Goal: Transaction & Acquisition: Purchase product/service

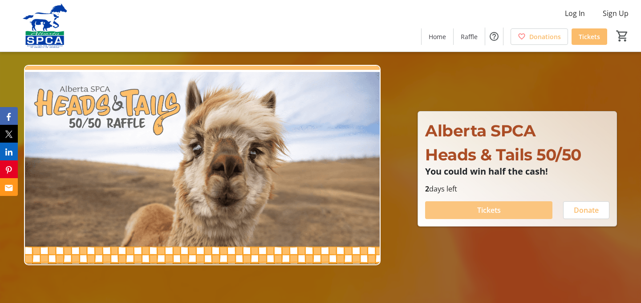
click at [518, 211] on span at bounding box center [488, 210] width 127 height 21
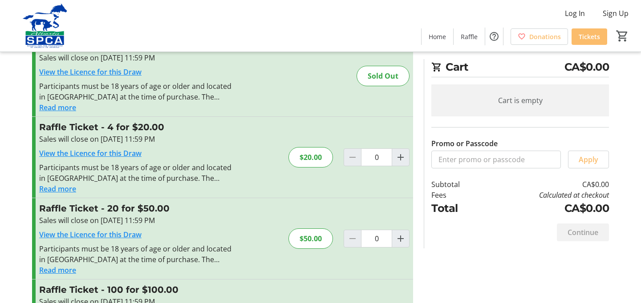
scroll to position [47, 0]
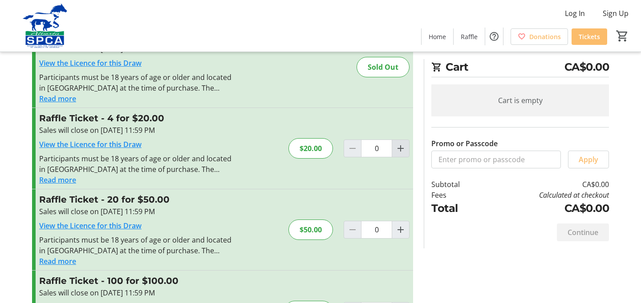
click at [399, 149] on mat-icon "Increment by one" at bounding box center [400, 148] width 11 height 11
type input "1"
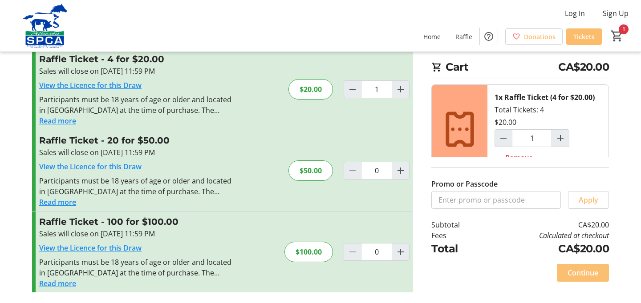
scroll to position [106, 0]
click at [573, 269] on span "Continue" at bounding box center [582, 273] width 31 height 11
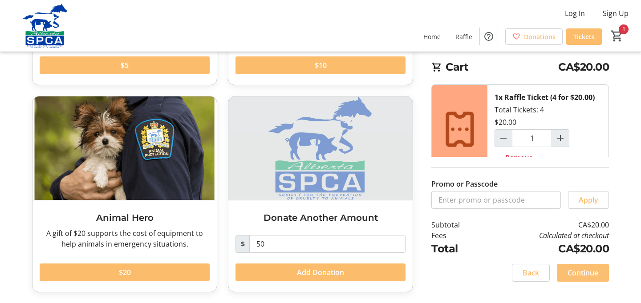
scroll to position [208, 0]
click at [585, 271] on span "Continue" at bounding box center [582, 273] width 31 height 11
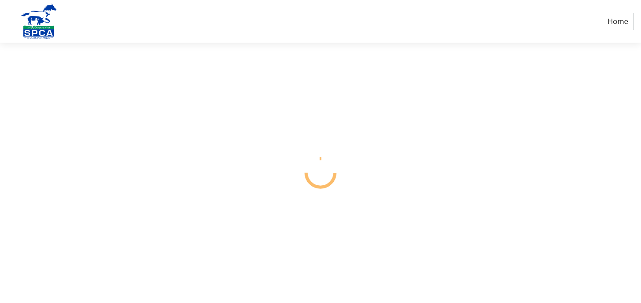
select select "CA"
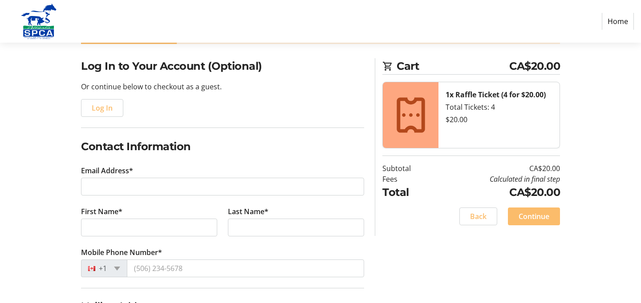
scroll to position [58, 0]
click at [108, 110] on span "Log In" at bounding box center [102, 108] width 21 height 11
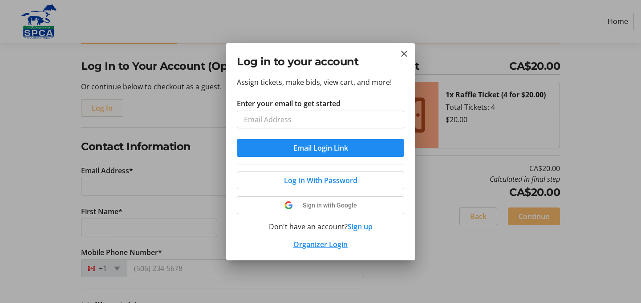
scroll to position [0, 0]
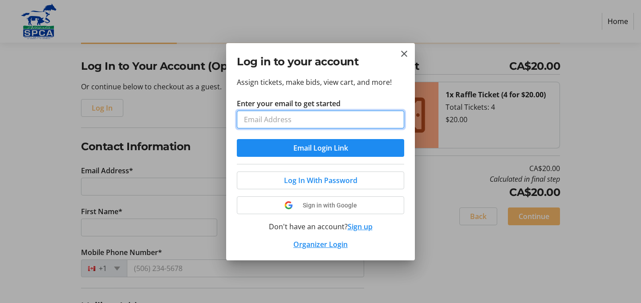
type input "[EMAIL_ADDRESS][DOMAIN_NAME]"
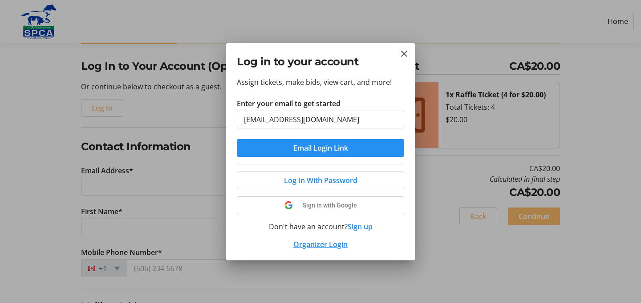
click at [287, 147] on span "submit" at bounding box center [320, 147] width 167 height 21
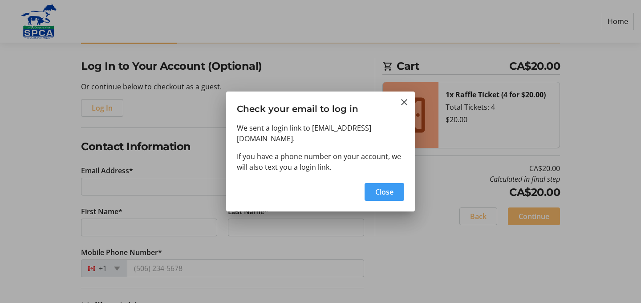
click at [380, 188] on span "Close" at bounding box center [384, 192] width 18 height 11
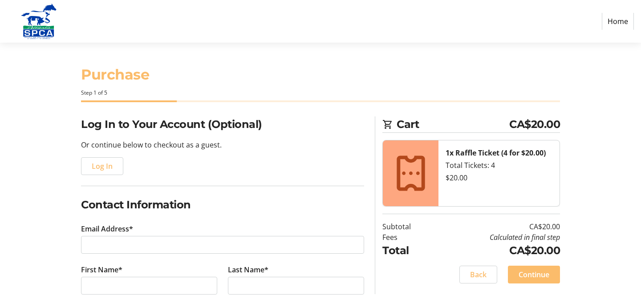
scroll to position [58, 0]
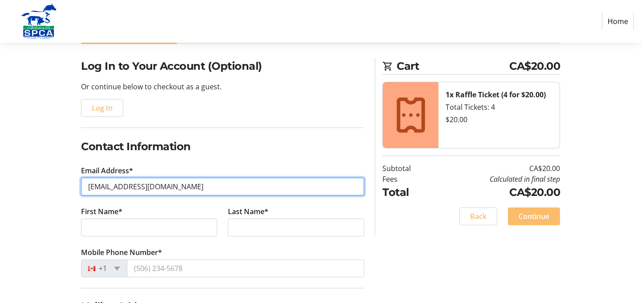
type input "halaszhome@gmail.com"
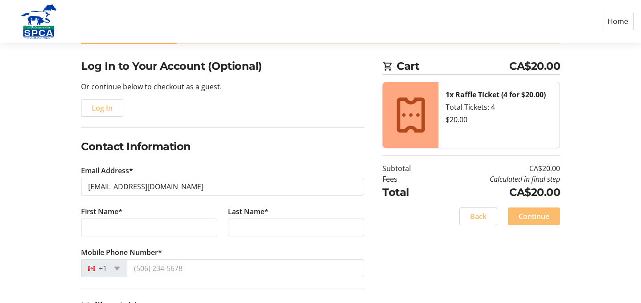
click at [52, 226] on div "Log In to Your Account (Optional) Or continue below to checkout as a guest. Log…" at bounding box center [320, 281] width 587 height 447
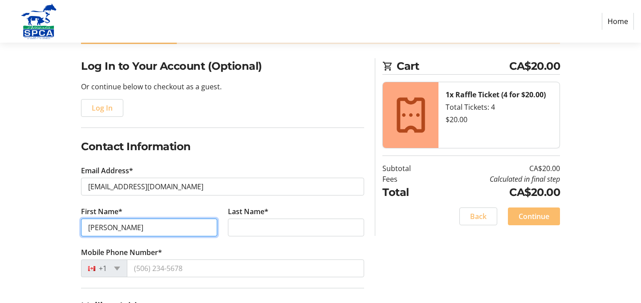
type input "Amanda"
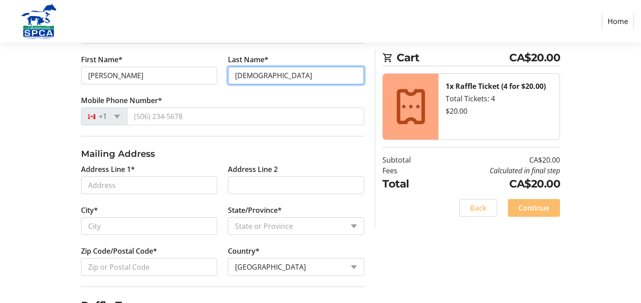
scroll to position [239, 0]
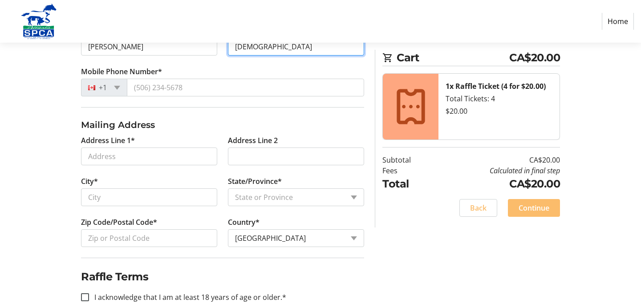
type input "Halasz"
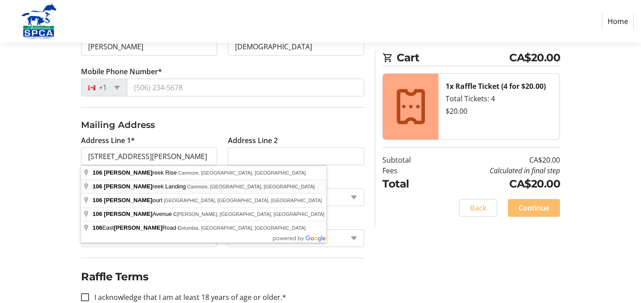
type input "106 Stewart Creek Landing"
type input "Canmore"
select select "AB"
type input "T1W 0G6"
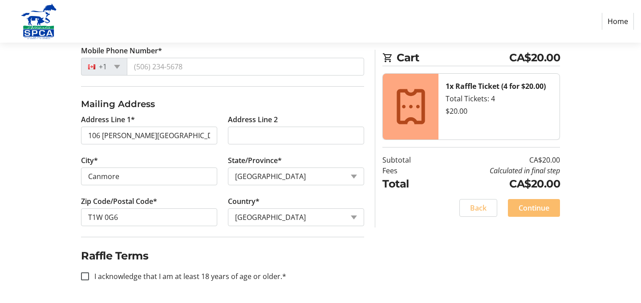
scroll to position [260, 0]
click at [86, 277] on input "I acknowledge that I am at least 18 years of age or older.*" at bounding box center [85, 277] width 8 height 8
checkbox input "true"
click at [537, 209] on span "Continue" at bounding box center [533, 208] width 31 height 11
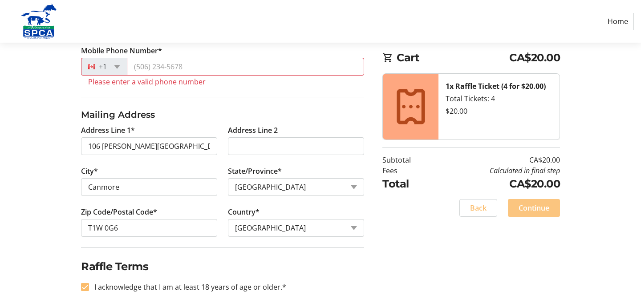
scroll to position [249, 0]
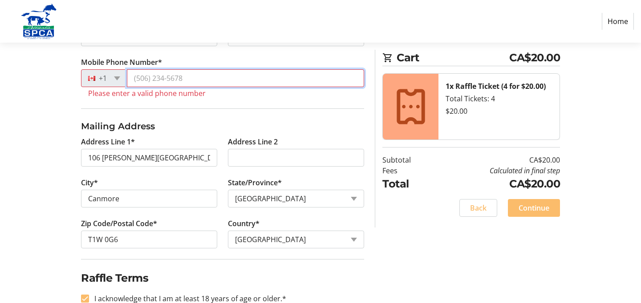
click at [202, 80] on input "Mobile Phone Number*" at bounding box center [245, 78] width 237 height 18
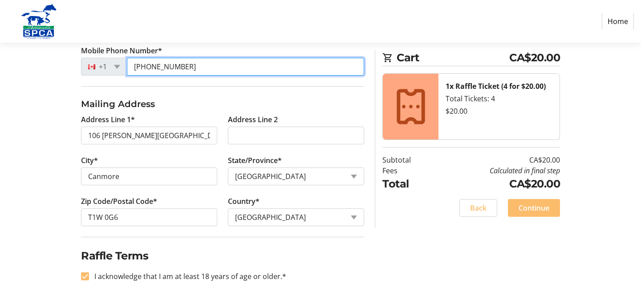
scroll to position [260, 0]
type input "(604) 652-2165"
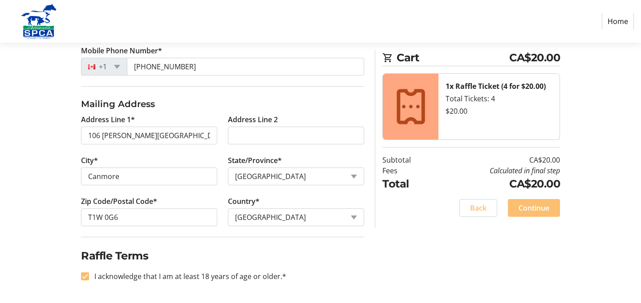
click at [539, 210] on span "Continue" at bounding box center [533, 208] width 31 height 11
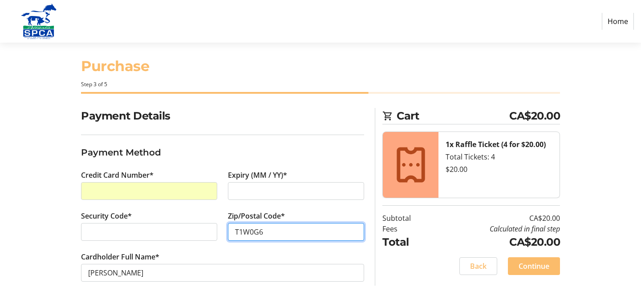
scroll to position [8, 0]
type input "T1W0G6"
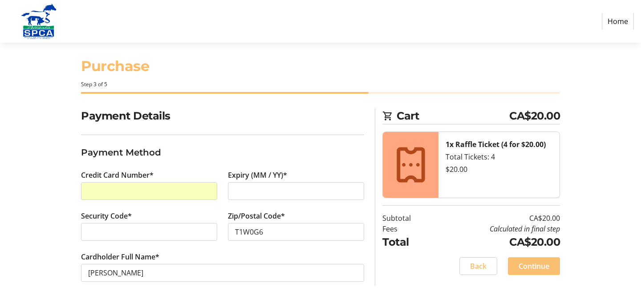
click at [525, 267] on span "Continue" at bounding box center [533, 266] width 31 height 11
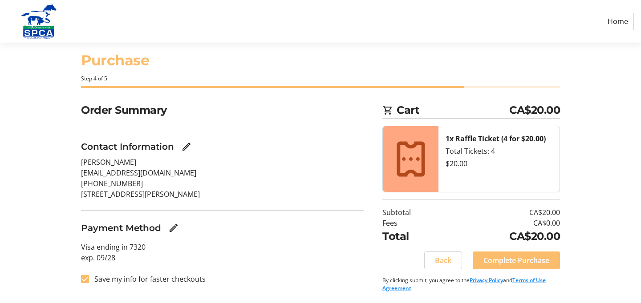
scroll to position [14, 0]
click at [527, 263] on span "Complete Purchase" at bounding box center [516, 260] width 66 height 11
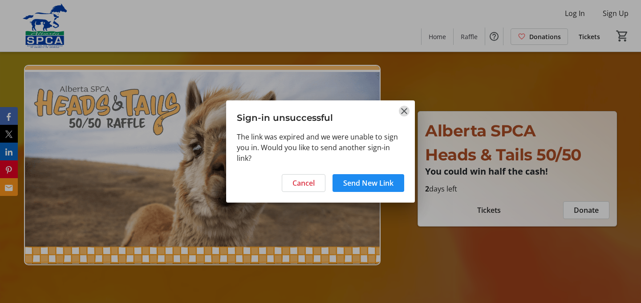
click at [401, 106] on mat-icon "Close" at bounding box center [404, 111] width 11 height 11
